Goal: Task Accomplishment & Management: Complete application form

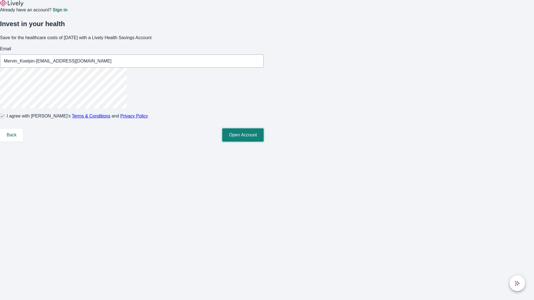
click at [263, 142] on button "Open Account" at bounding box center [242, 134] width 41 height 13
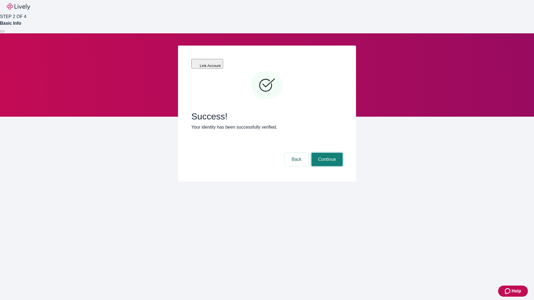
click at [326, 153] on button "Continue" at bounding box center [326, 159] width 31 height 13
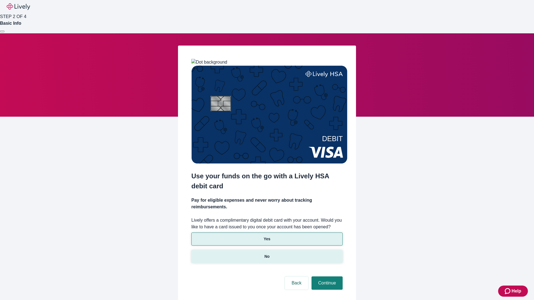
click at [267, 254] on p "No" at bounding box center [266, 257] width 5 height 6
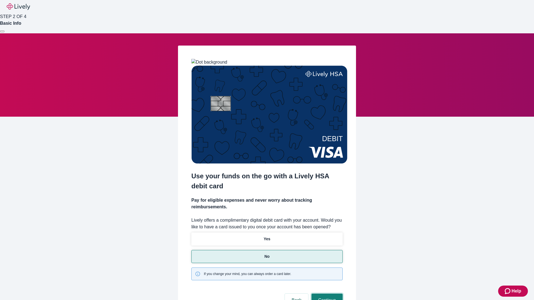
click at [326, 294] on button "Continue" at bounding box center [326, 300] width 31 height 13
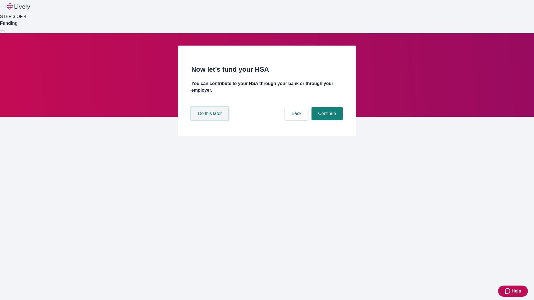
click at [210, 120] on button "Do this later" at bounding box center [209, 113] width 37 height 13
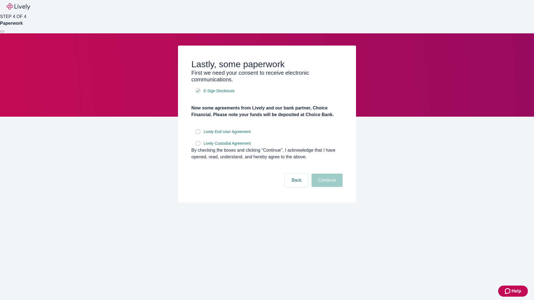
click at [198, 134] on input "Lively End User Agreement" at bounding box center [198, 132] width 4 height 4
checkbox input "true"
click at [198, 146] on input "Lively Custodial Agreement" at bounding box center [198, 143] width 4 height 4
checkbox input "true"
click at [326, 187] on button "Continue" at bounding box center [326, 180] width 31 height 13
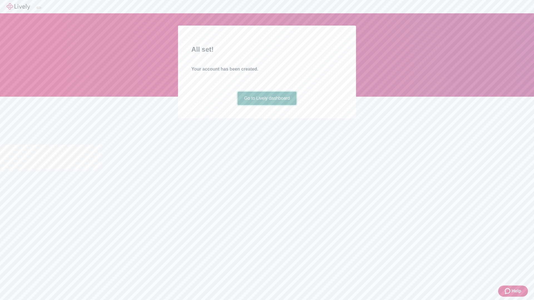
click at [267, 105] on link "Go to Lively dashboard" at bounding box center [266, 98] width 59 height 13
